Goal: Transaction & Acquisition: Obtain resource

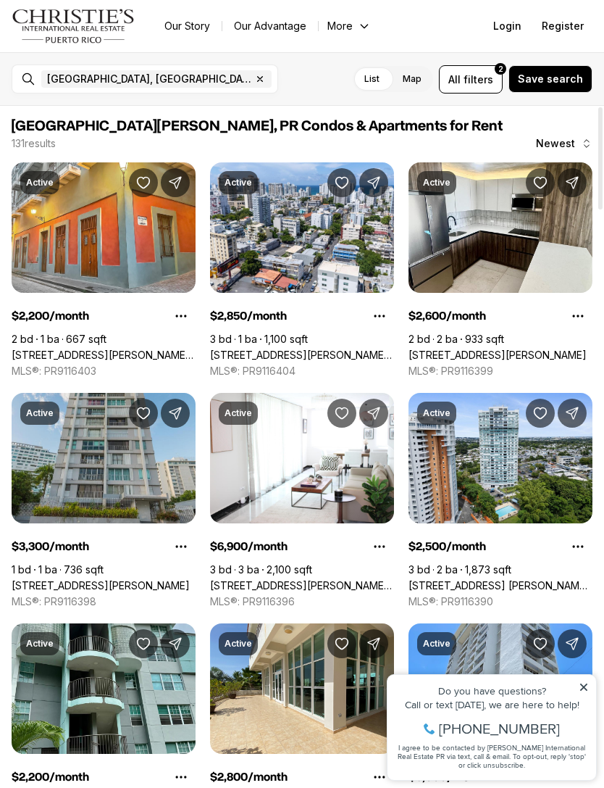
click at [488, 72] on span "filters" at bounding box center [479, 79] width 30 height 15
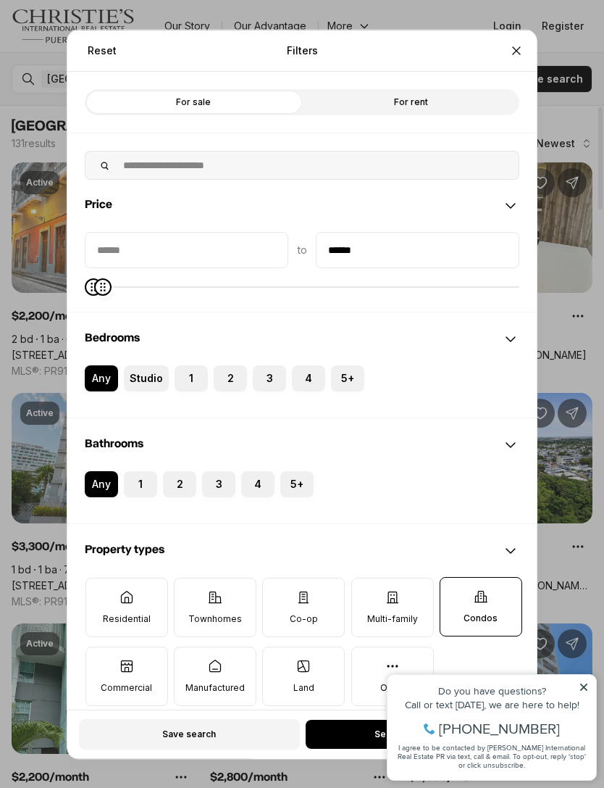
type input "******"
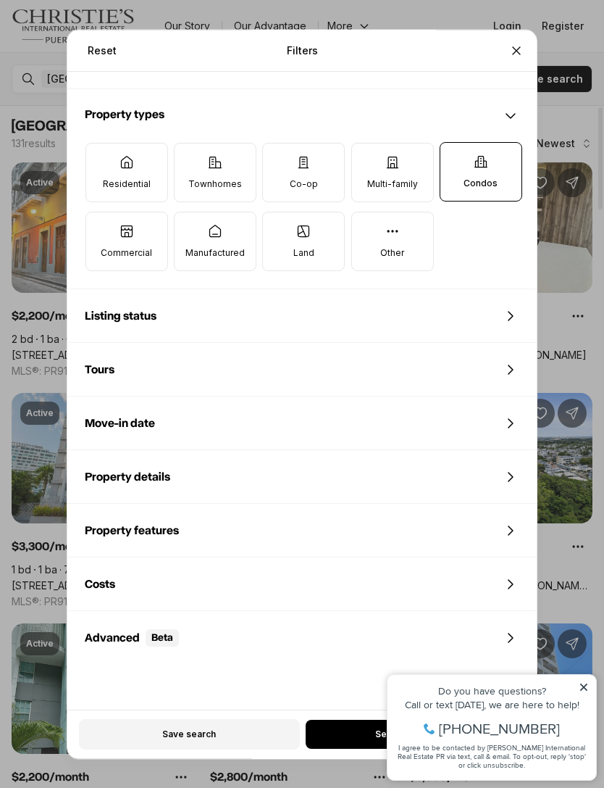
scroll to position [433, 0]
click at [586, 688] on div "Reset Filters Refine your search with more filters For sale For rent Price to *…" at bounding box center [302, 394] width 604 height 788
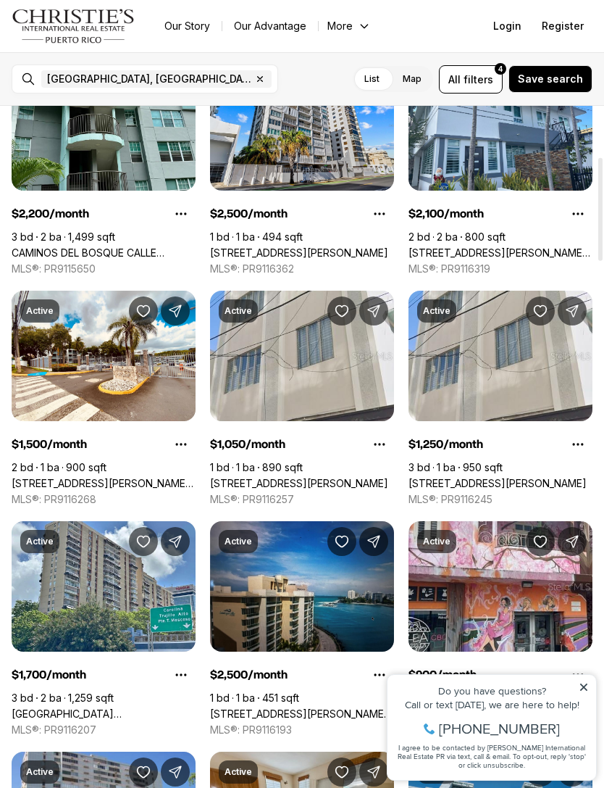
scroll to position [334, 0]
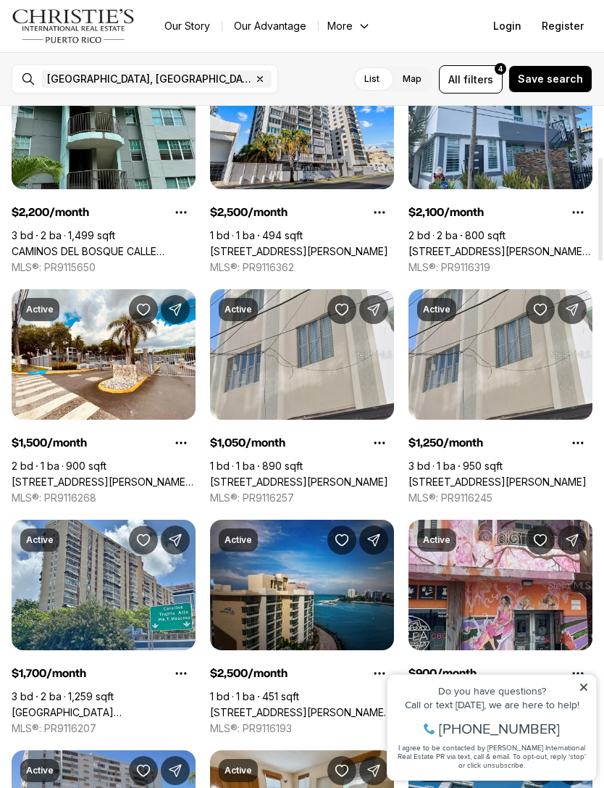
click at [462, 475] on link "[STREET_ADDRESS][PERSON_NAME]" at bounding box center [498, 481] width 178 height 13
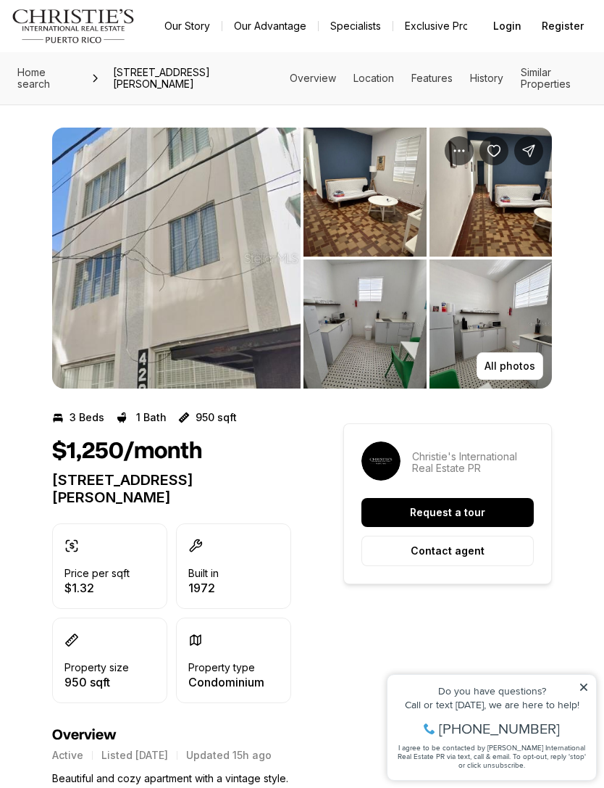
click at [373, 194] on img "View image gallery" at bounding box center [365, 192] width 123 height 129
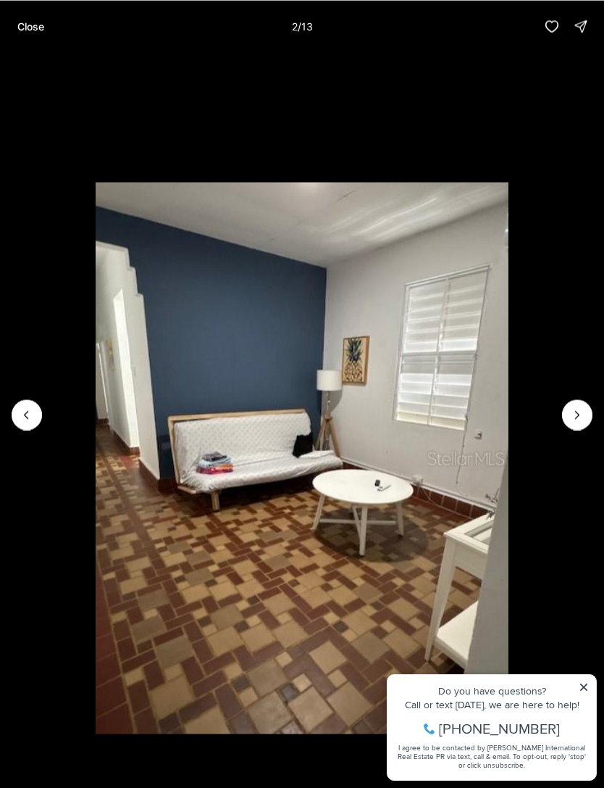
click at [592, 417] on button "Next slide" at bounding box center [577, 414] width 30 height 30
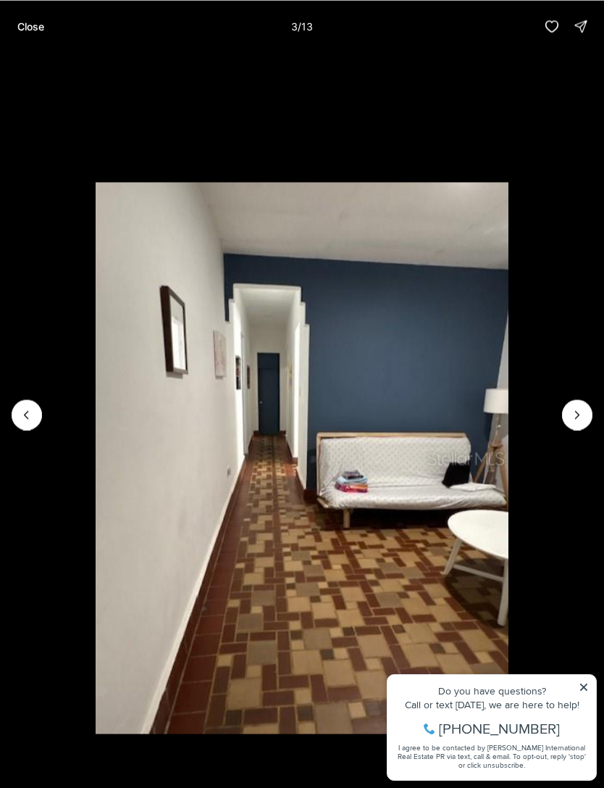
click at [575, 427] on button "Next slide" at bounding box center [577, 414] width 30 height 30
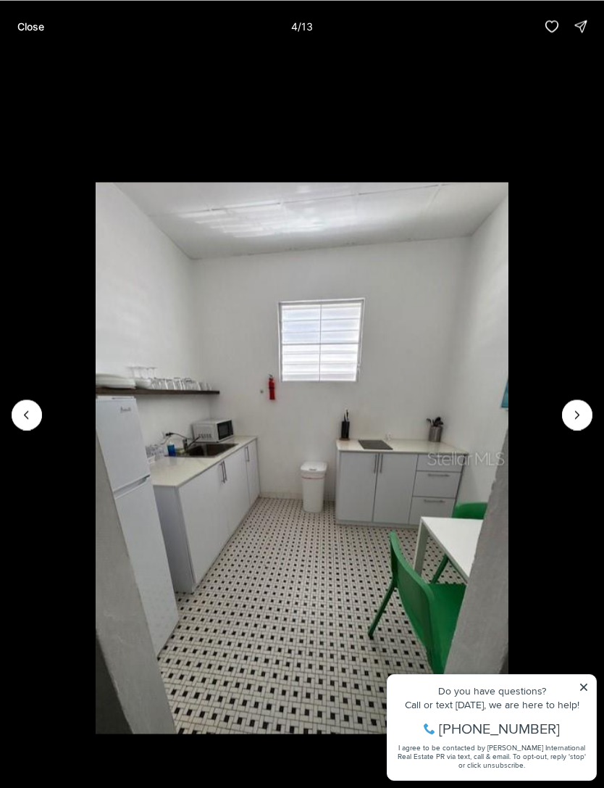
click at [567, 414] on button "Next slide" at bounding box center [577, 414] width 30 height 30
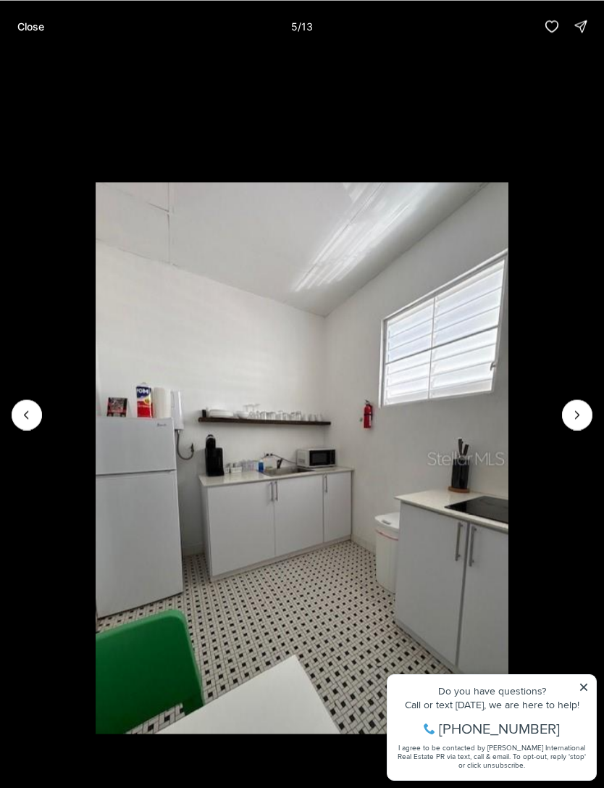
click at [567, 414] on button "Next slide" at bounding box center [577, 414] width 30 height 30
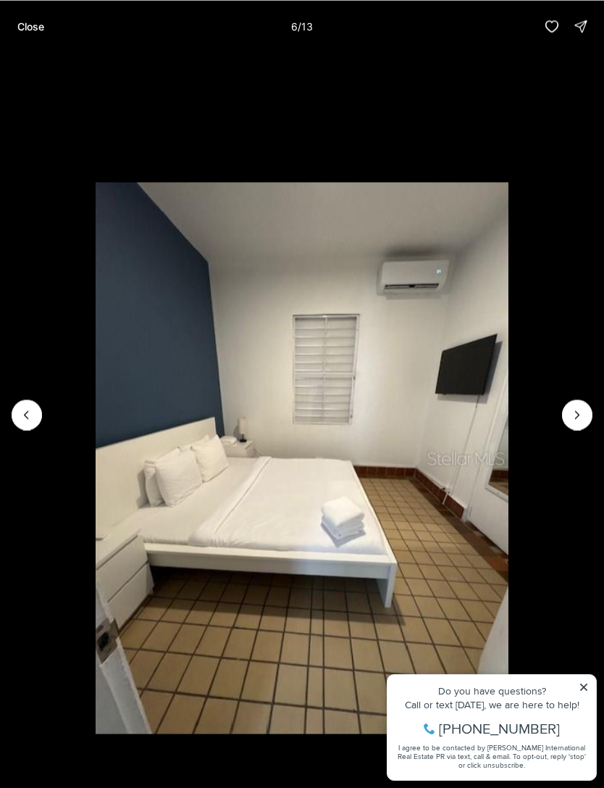
click at [561, 414] on li "6 of 13" at bounding box center [302, 414] width 604 height 724
click at [577, 414] on icon "Next slide" at bounding box center [577, 414] width 14 height 14
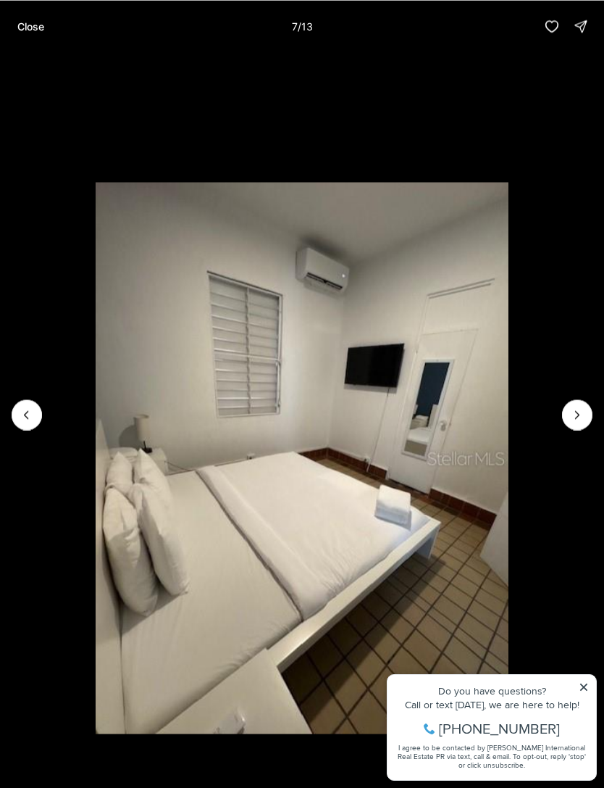
click at [581, 417] on icon "Next slide" at bounding box center [577, 414] width 14 height 14
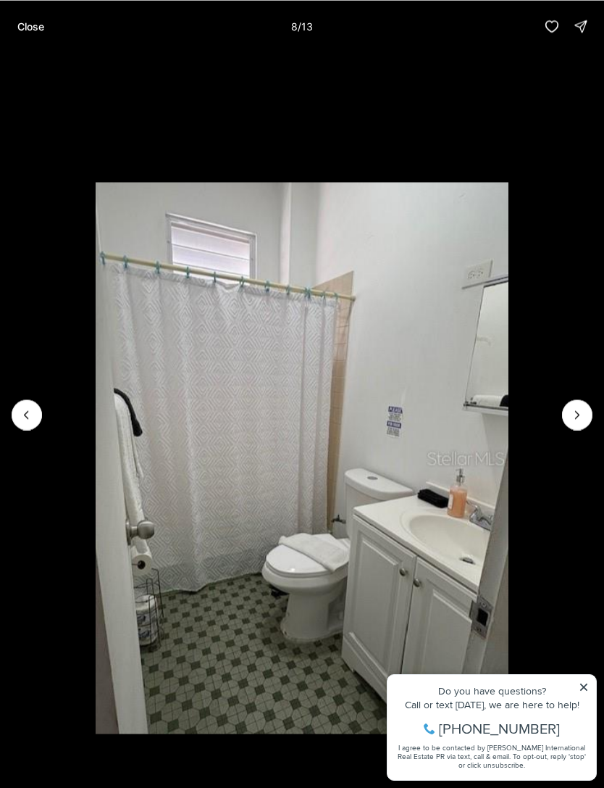
click at [578, 417] on icon "Next slide" at bounding box center [577, 414] width 14 height 14
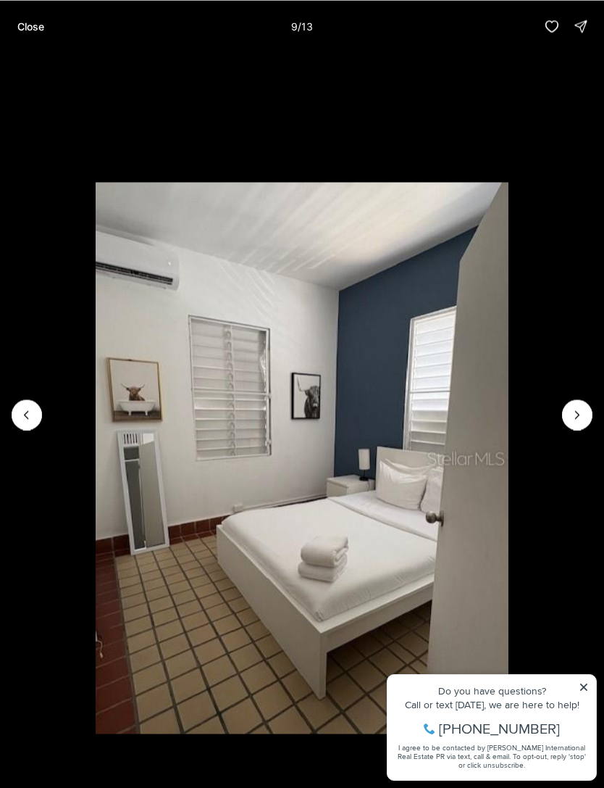
click at [578, 417] on icon "Next slide" at bounding box center [577, 414] width 14 height 14
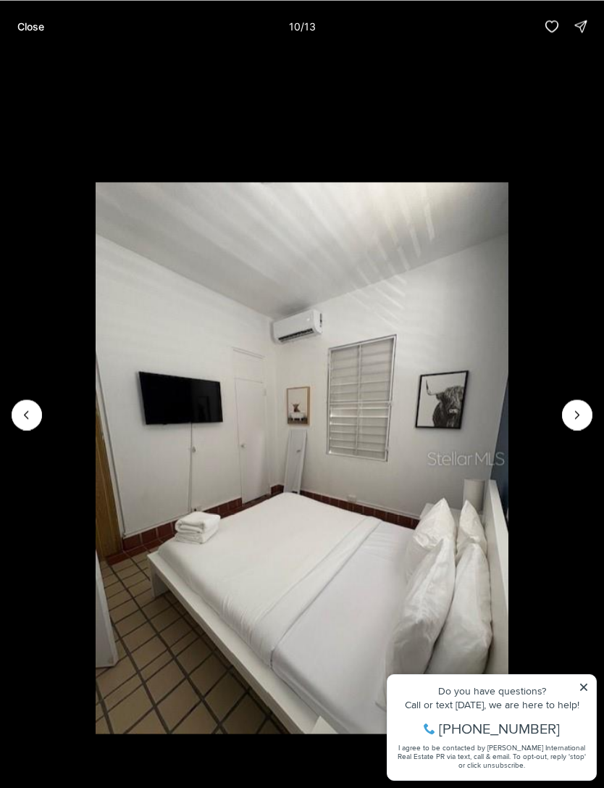
click at [579, 417] on icon "Next slide" at bounding box center [577, 414] width 14 height 14
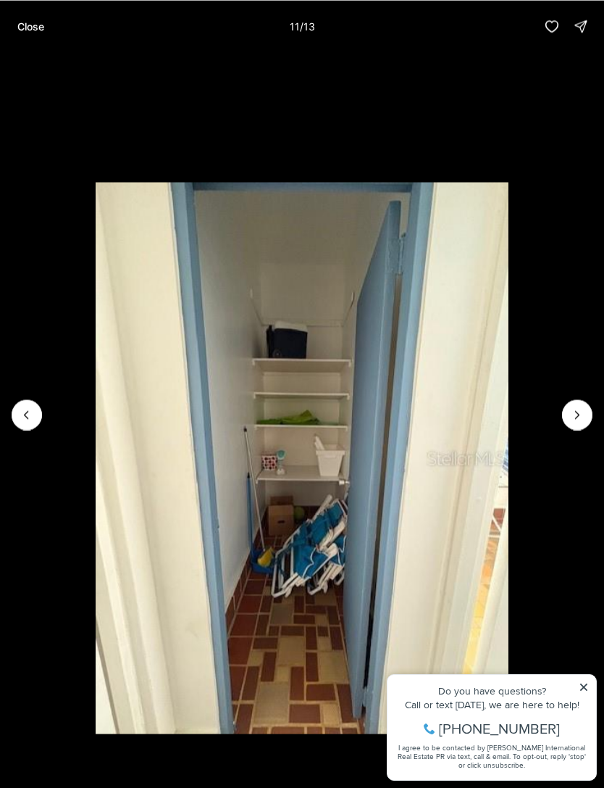
click at [577, 415] on icon "Next slide" at bounding box center [577, 414] width 14 height 14
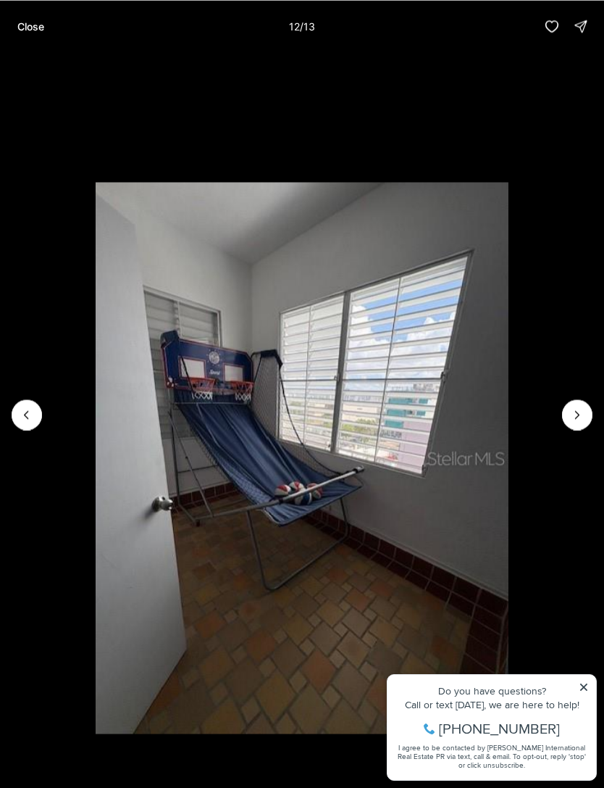
click at [575, 420] on icon "Next slide" at bounding box center [577, 414] width 14 height 14
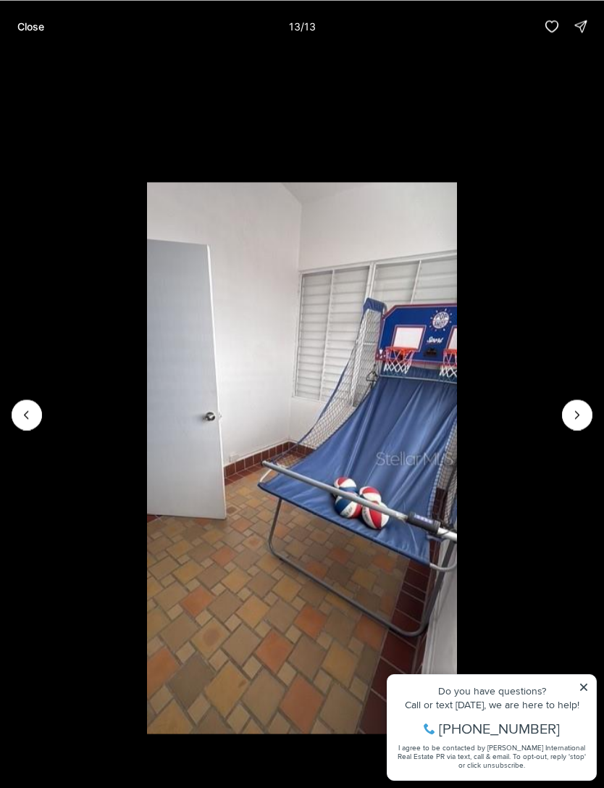
click at [562, 412] on li "13 of 13" at bounding box center [302, 414] width 604 height 724
click at [578, 417] on div at bounding box center [577, 414] width 30 height 30
click at [581, 413] on div at bounding box center [577, 414] width 30 height 30
